Goal: Information Seeking & Learning: Learn about a topic

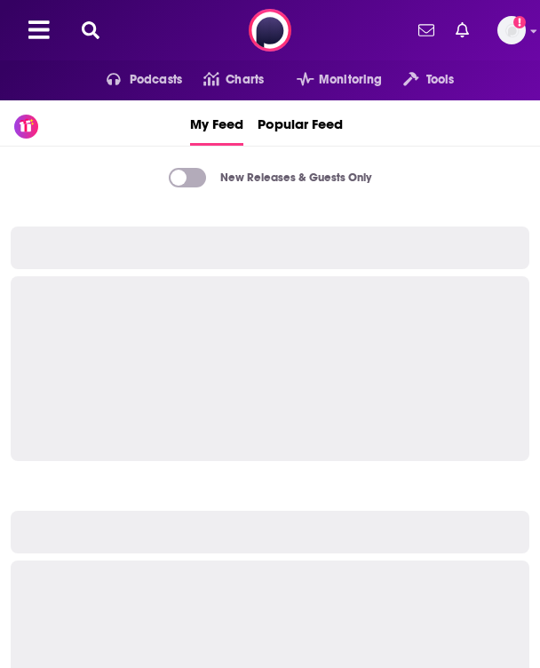
click at [102, 32] on button at bounding box center [90, 30] width 28 height 20
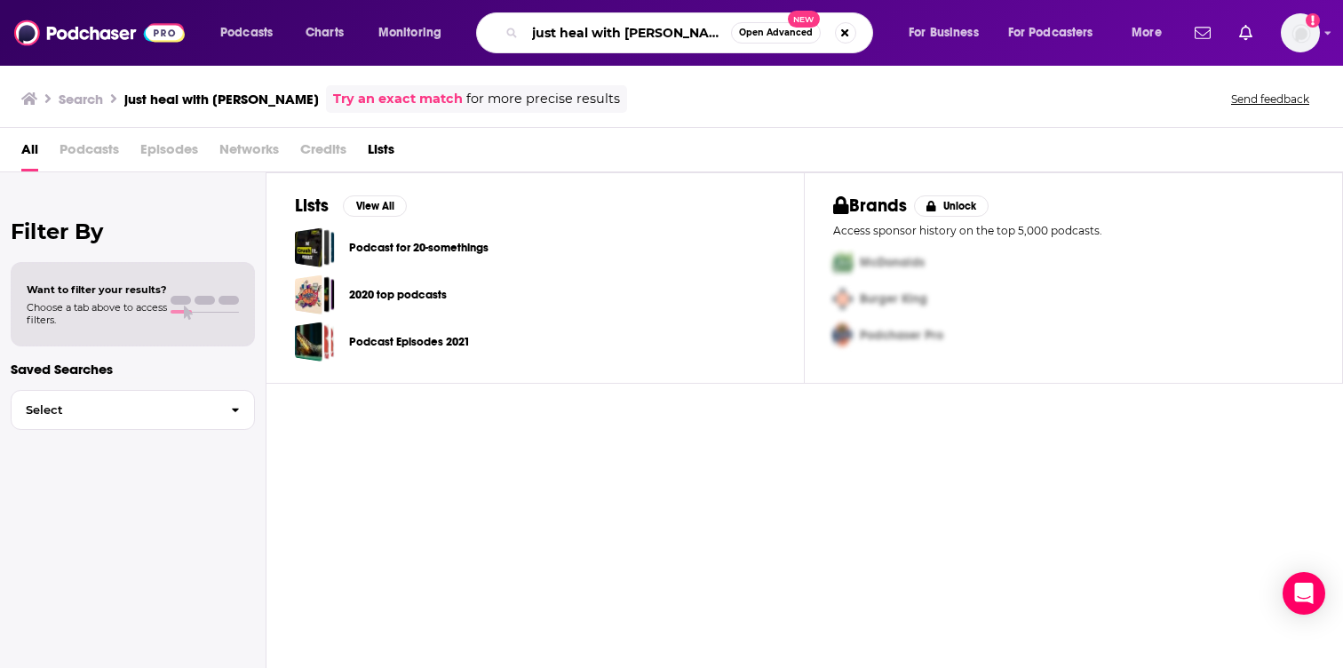
drag, startPoint x: 623, startPoint y: 36, endPoint x: 897, endPoint y: 28, distance: 274.7
click at [539, 29] on div "Podcasts Charts Monitoring just heal with [PERSON_NAME] Open Advanced New For B…" at bounding box center [693, 32] width 971 height 41
type input "just heal"
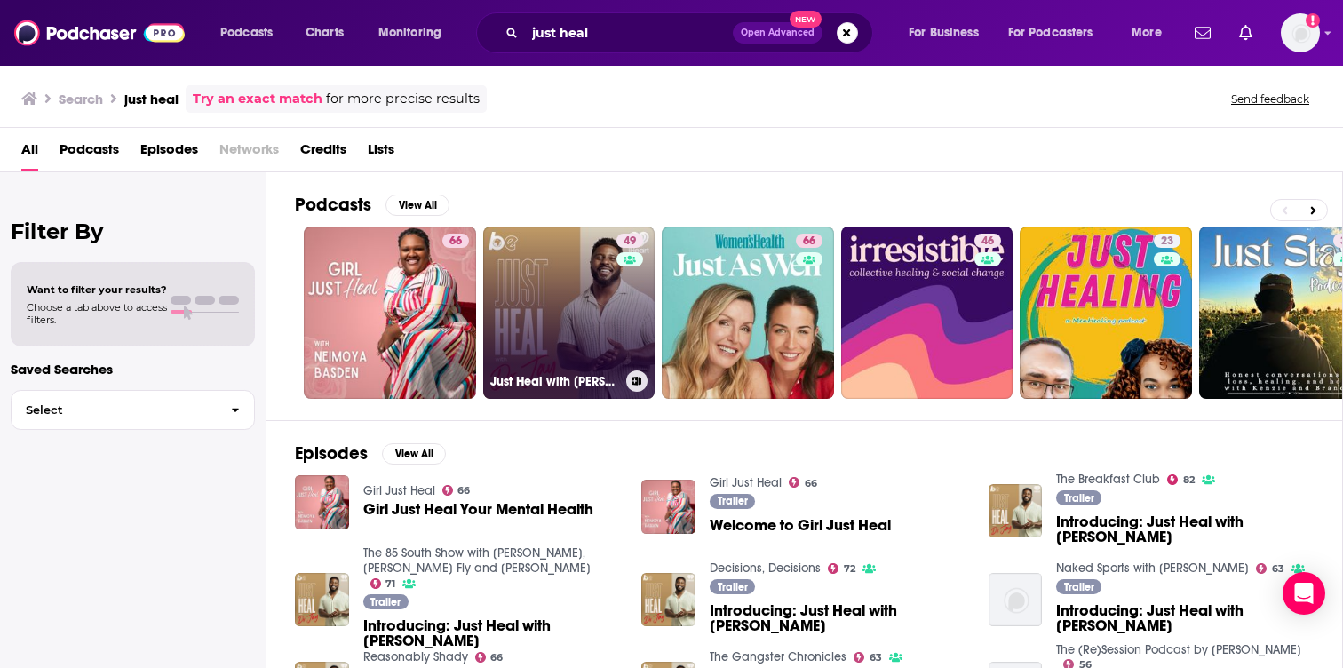
click at [539, 305] on link "49 Just Heal with [PERSON_NAME]" at bounding box center [569, 313] width 172 height 172
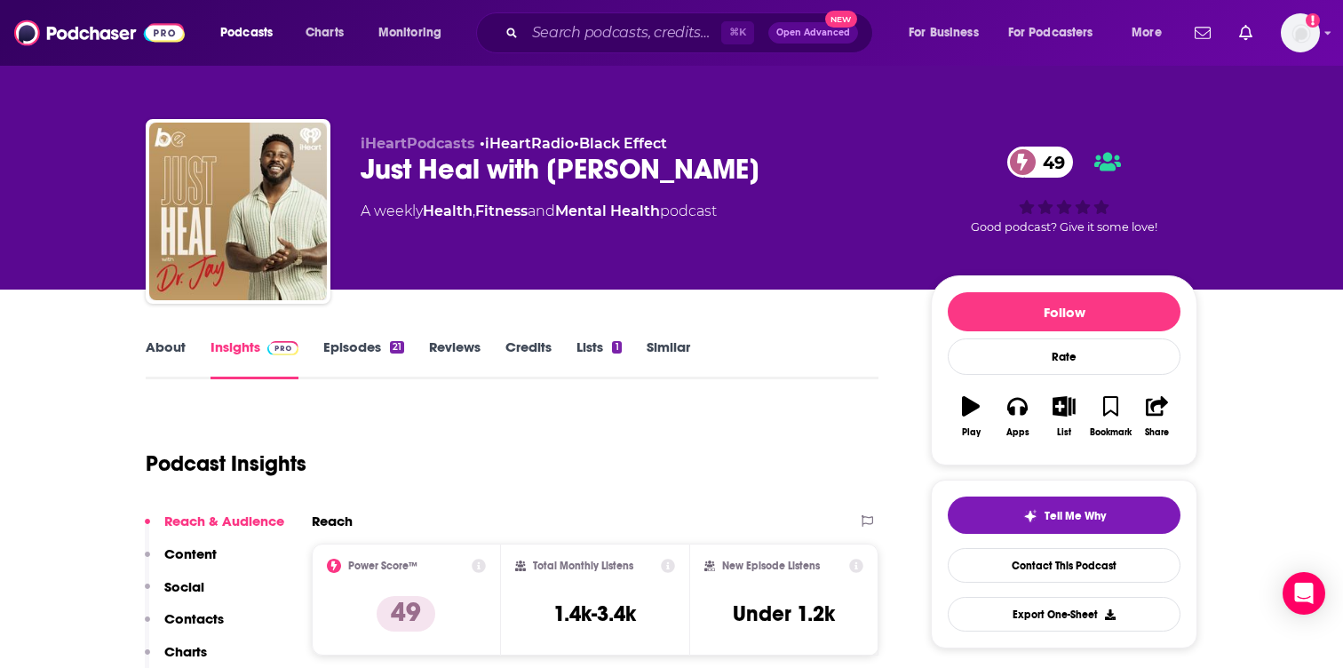
click at [252, 351] on link "Insights" at bounding box center [255, 358] width 88 height 41
click at [158, 360] on link "About" at bounding box center [166, 358] width 40 height 41
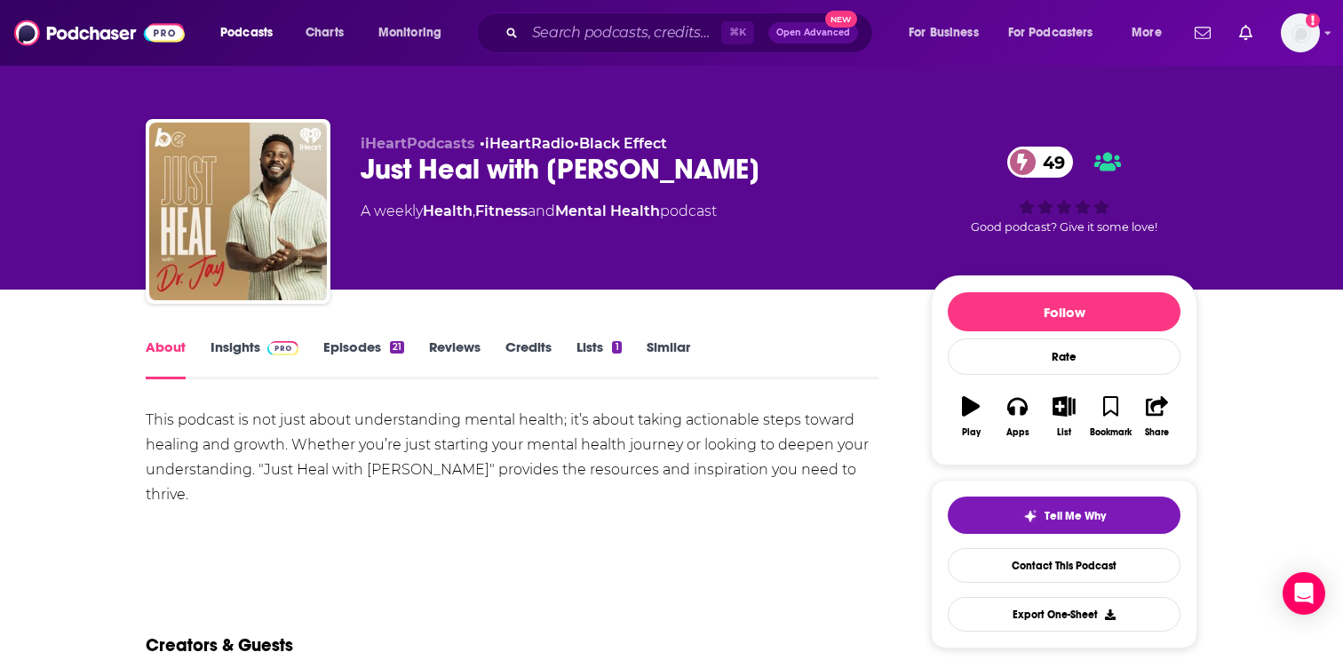
click at [241, 357] on link "Insights" at bounding box center [255, 358] width 88 height 41
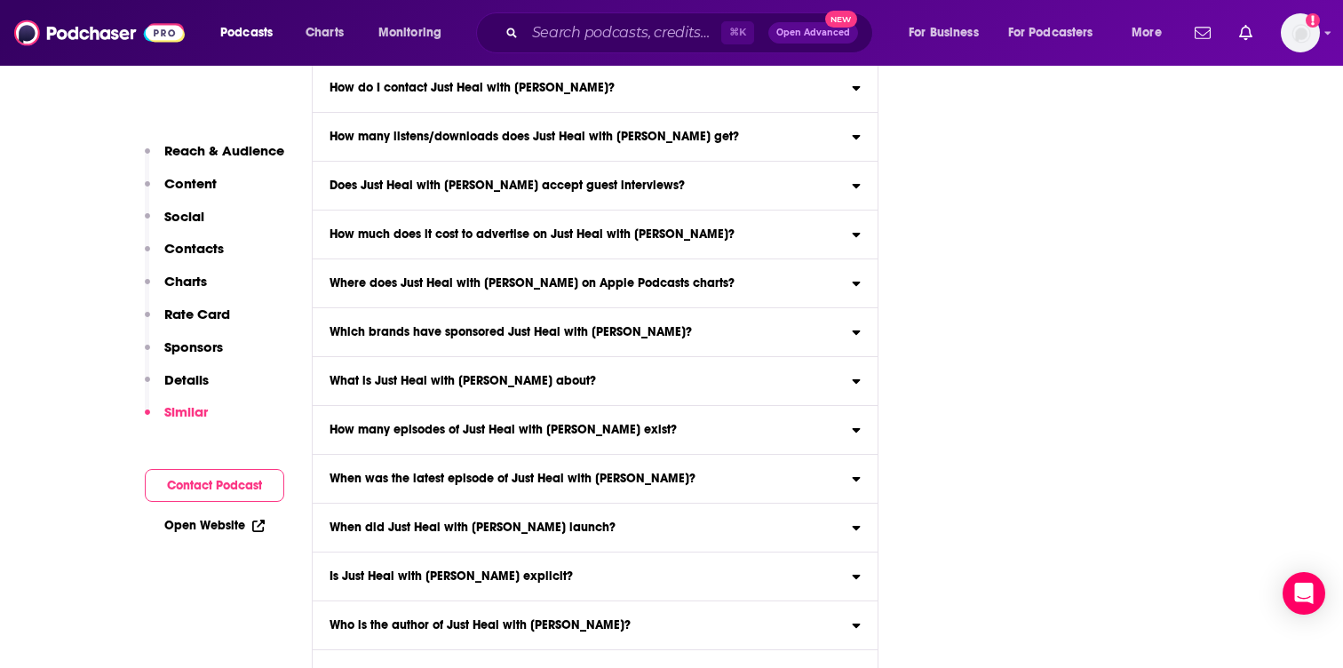
scroll to position [8805, 0]
